Goal: Task Accomplishment & Management: Manage account settings

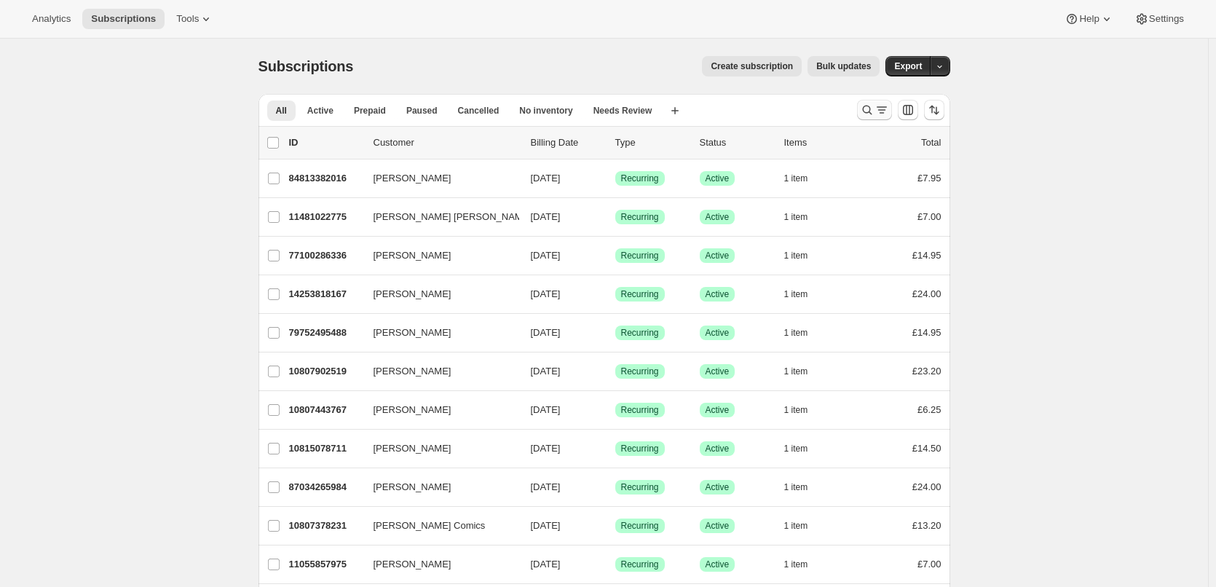
click at [875, 111] on icon "Search and filter results" at bounding box center [867, 110] width 15 height 15
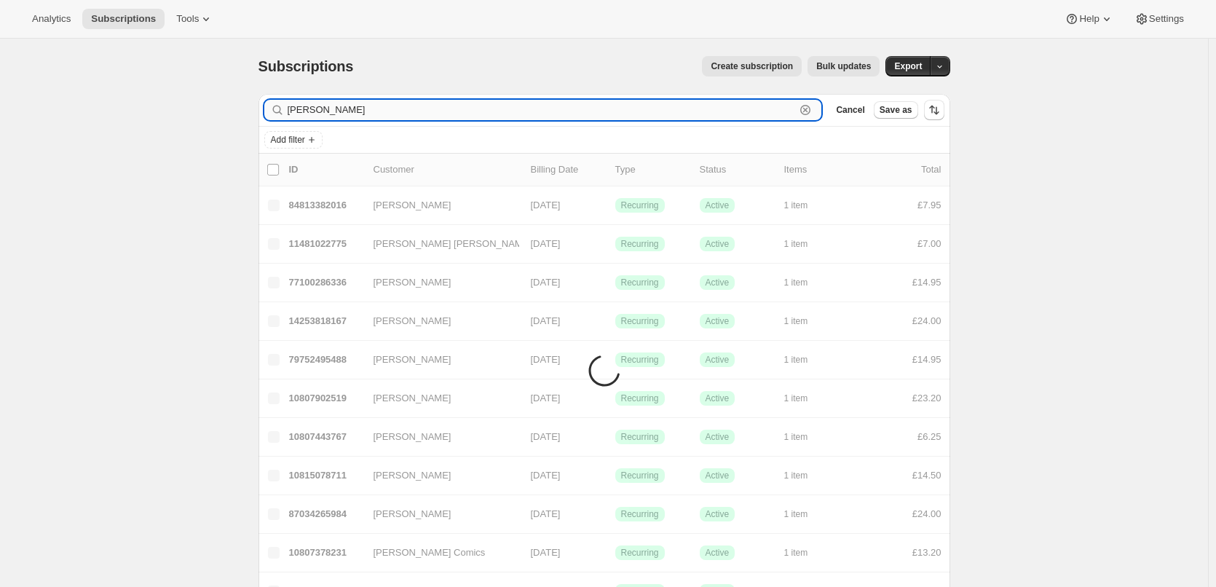
type input "[PERSON_NAME]"
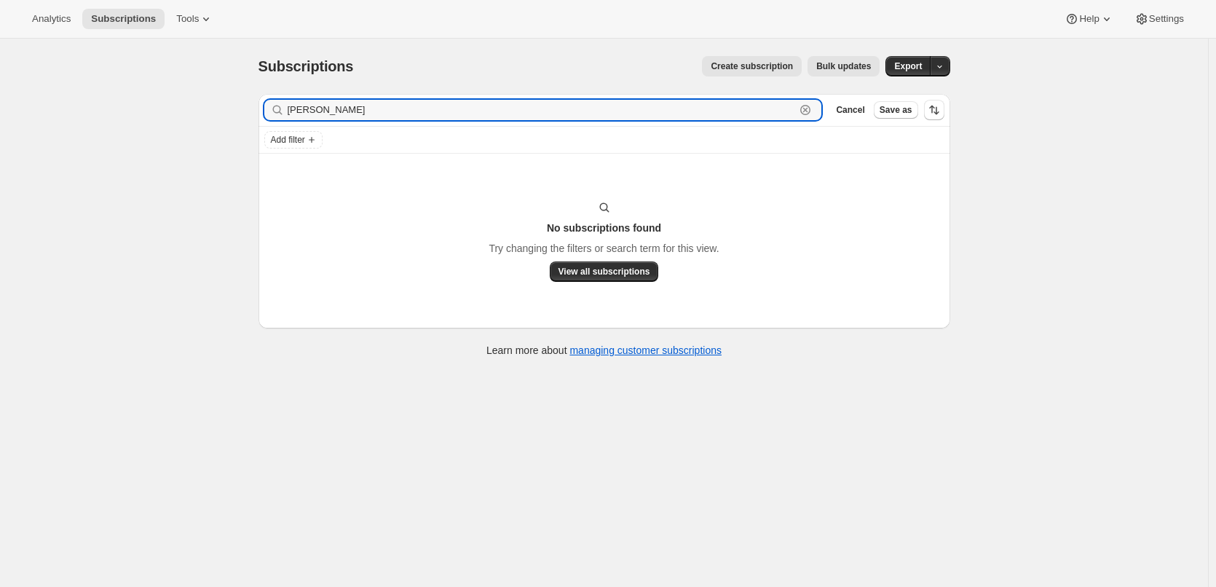
drag, startPoint x: 360, startPoint y: 109, endPoint x: 280, endPoint y: 109, distance: 80.1
click at [280, 109] on div "[PERSON_NAME]" at bounding box center [543, 110] width 558 height 20
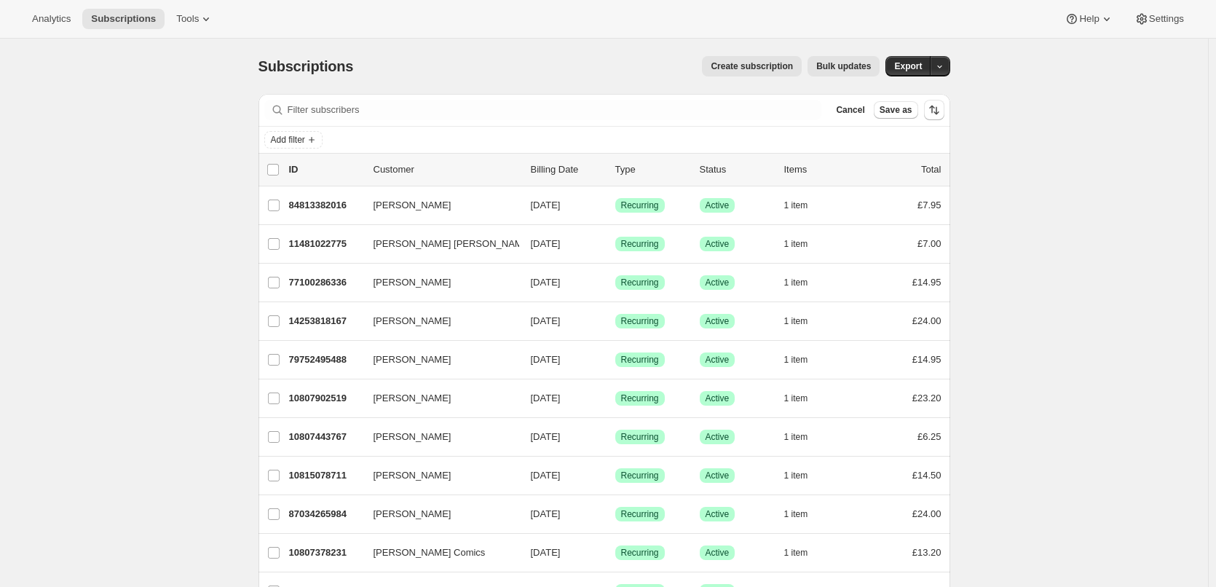
click at [337, 138] on div "Add filter" at bounding box center [604, 139] width 680 height 17
click at [382, 119] on div "Filter subscribers Cancel Save as" at bounding box center [605, 110] width 692 height 32
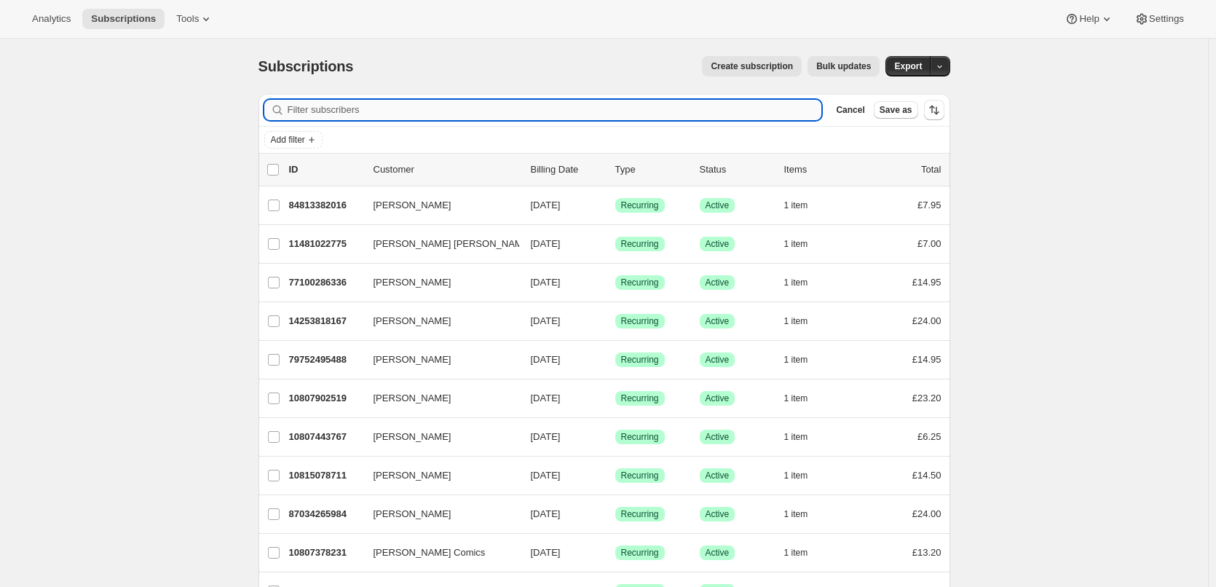
click at [393, 111] on input "Filter subscribers" at bounding box center [555, 110] width 535 height 20
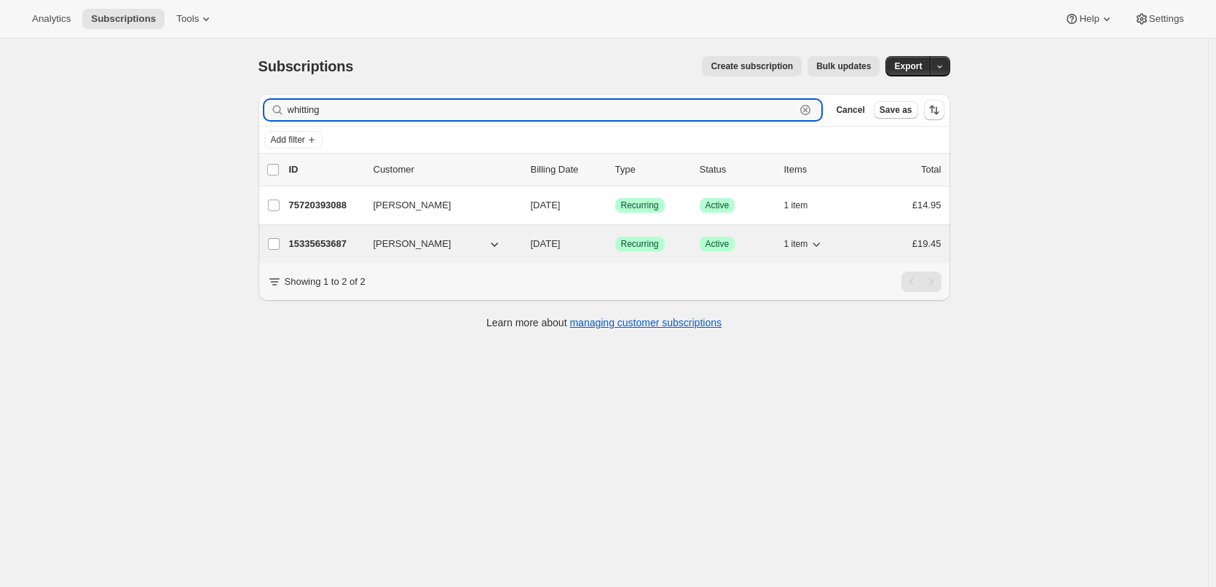
type input "whitting"
click at [338, 239] on p "15335653687" at bounding box center [325, 244] width 73 height 15
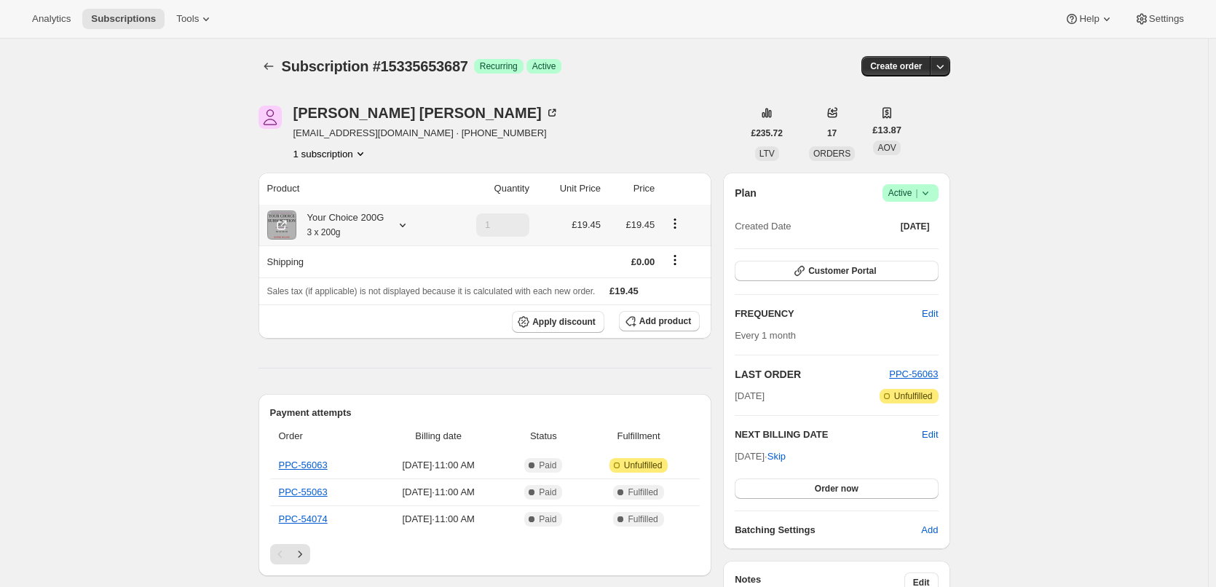
click at [358, 219] on div "Your Choice 200G 3 x 200g" at bounding box center [340, 224] width 88 height 29
